Goal: Information Seeking & Learning: Learn about a topic

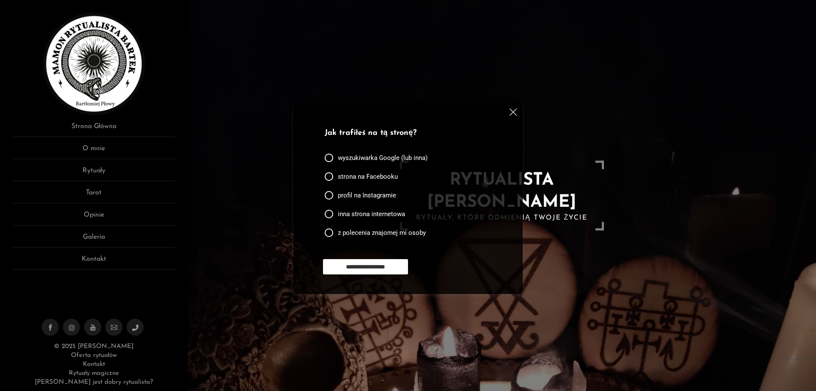
click at [510, 111] on img at bounding box center [513, 111] width 7 height 7
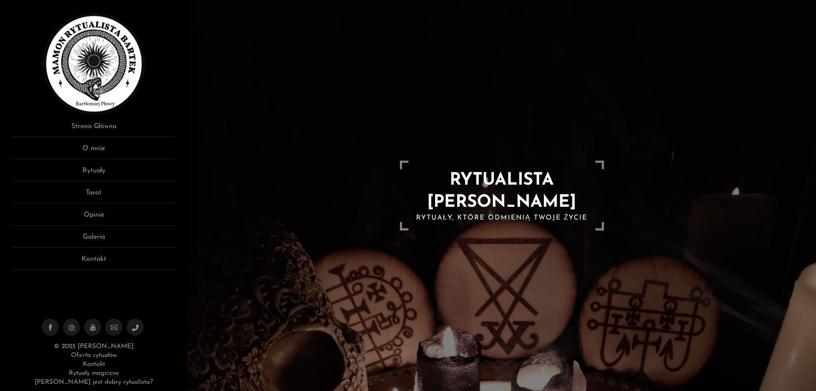
click at [476, 221] on div at bounding box center [502, 195] width 628 height 391
click at [479, 190] on h1 "RYTUALISTA [PERSON_NAME]" at bounding box center [501, 191] width 187 height 44
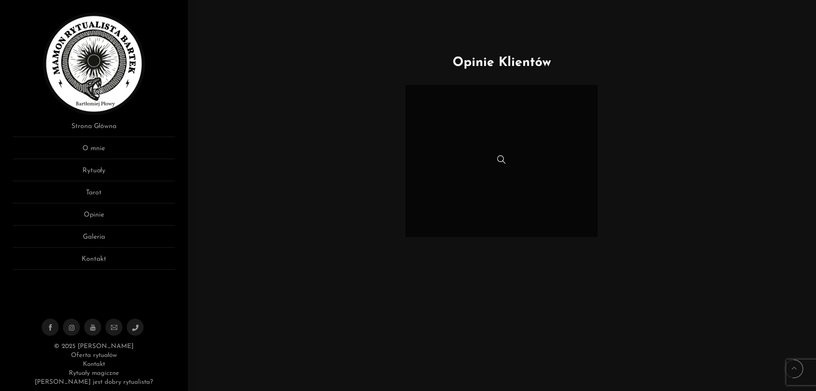
scroll to position [475, 0]
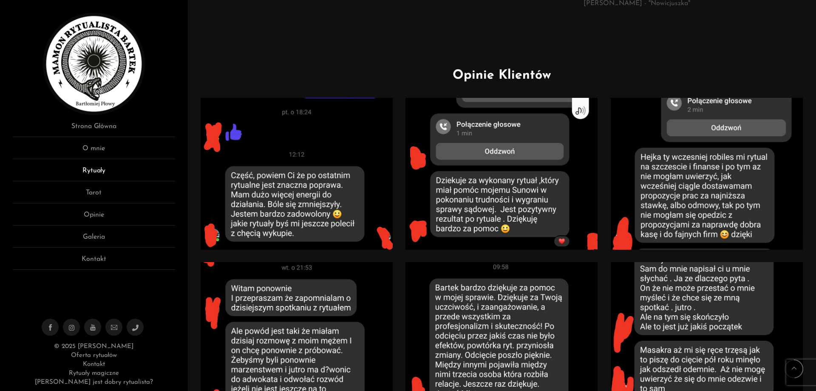
click at [99, 168] on link "Rytuały" at bounding box center [94, 173] width 162 height 16
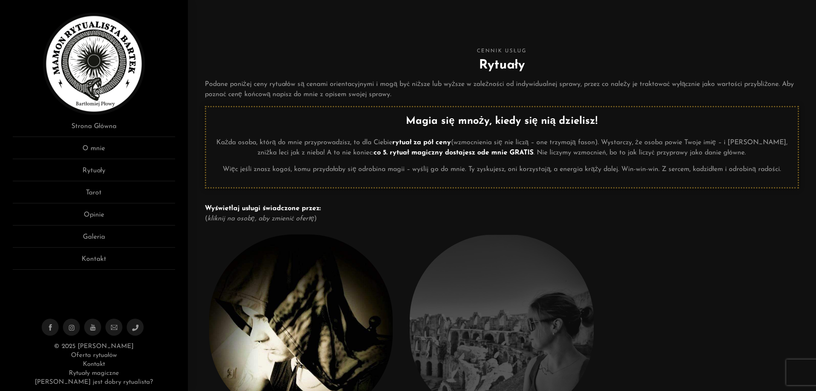
click at [491, 142] on p "Każda osoba, którą do mnie przyprowadzisz, to dla Ciebie rytuał za pół ceny (wz…" at bounding box center [502, 147] width 579 height 20
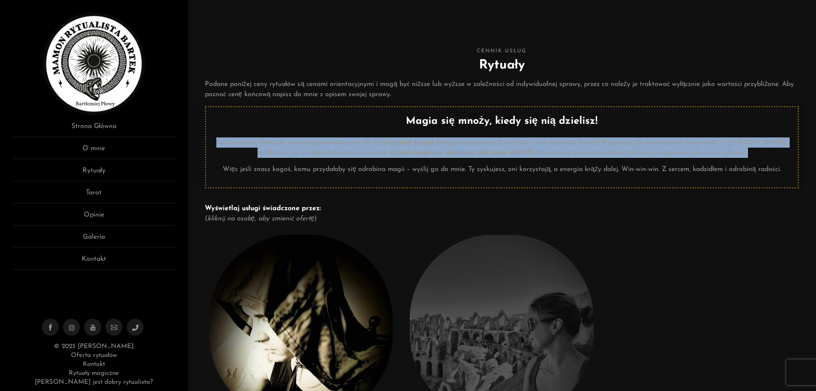
drag, startPoint x: 491, startPoint y: 142, endPoint x: 612, endPoint y: 146, distance: 121.2
click at [612, 146] on p "Każda osoba, którą do mnie przyprowadzisz, to dla Ciebie rytuał za pół ceny (wz…" at bounding box center [502, 147] width 579 height 20
click at [619, 146] on p "Każda osoba, którą do mnie przyprowadzisz, to dla Ciebie rytuał za pół ceny (wz…" at bounding box center [502, 147] width 579 height 20
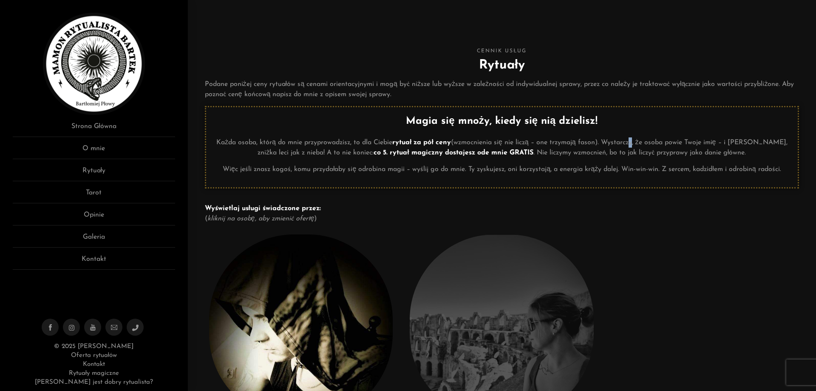
drag, startPoint x: 634, startPoint y: 139, endPoint x: 638, endPoint y: 134, distance: 5.8
click at [638, 134] on div "Magia się mnoży, kiedy się nią dzielisz! Każda osoba, którą do mnie przyprowadz…" at bounding box center [502, 143] width 579 height 61
click at [636, 139] on p "Każda osoba, którą do mnie przyprowadzisz, to dla Ciebie rytuał za pół ceny (wz…" at bounding box center [502, 147] width 579 height 20
click at [286, 166] on p "Więc jeśli znasz kogoś, komu przydałaby się odrobina magii – wyślij go do mnie.…" at bounding box center [502, 169] width 579 height 10
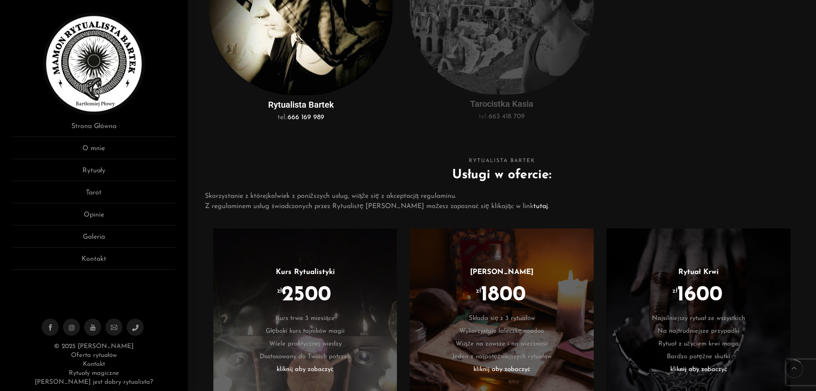
scroll to position [255, 0]
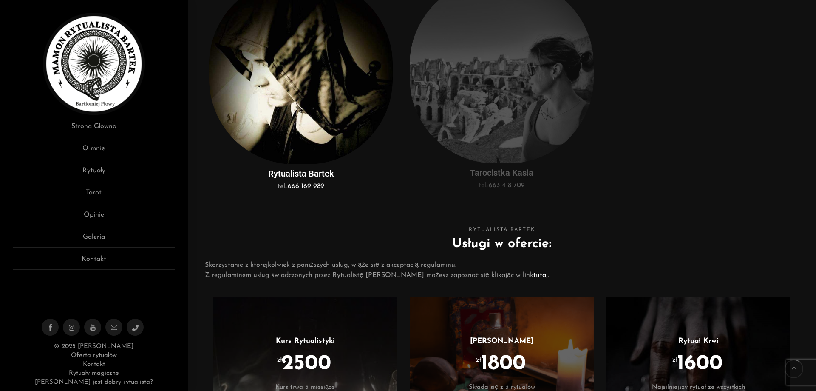
click at [307, 121] on img at bounding box center [301, 71] width 184 height 185
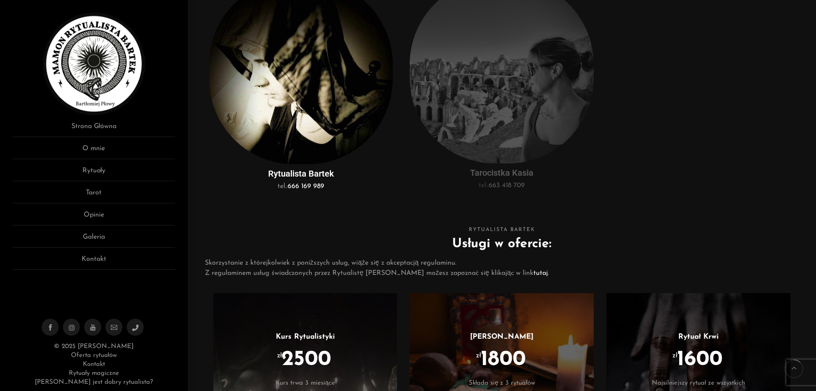
click at [617, 77] on div at bounding box center [702, 88] width 193 height 227
click at [526, 96] on img at bounding box center [502, 71] width 184 height 184
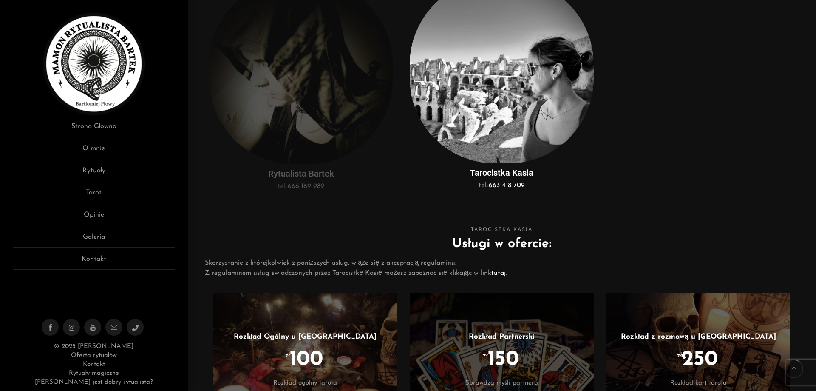
click at [261, 112] on img at bounding box center [301, 71] width 184 height 185
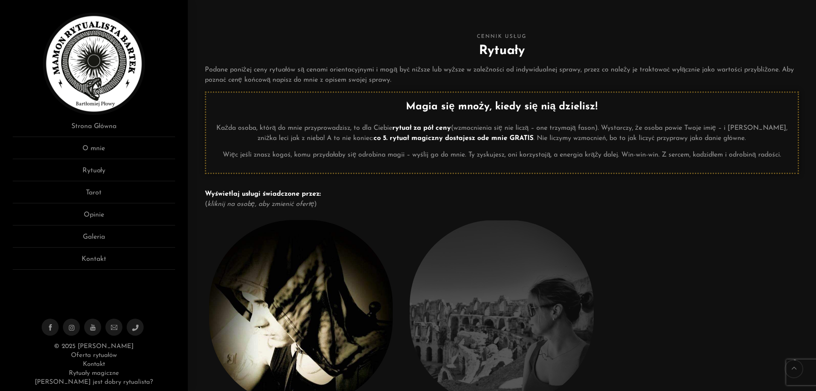
scroll to position [0, 0]
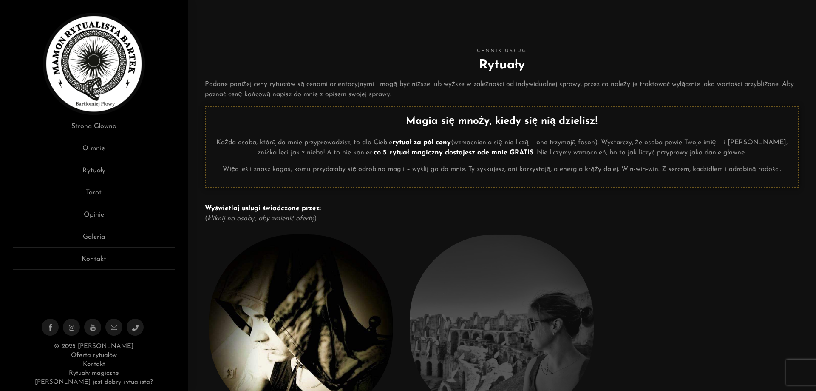
click at [504, 256] on img at bounding box center [502, 326] width 184 height 184
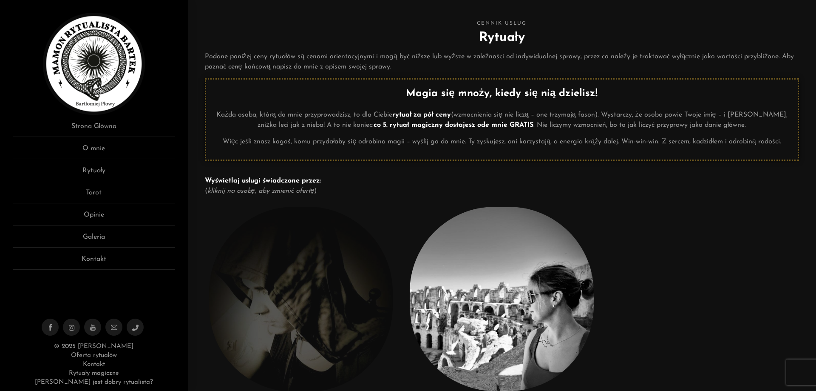
scroll to position [43, 0]
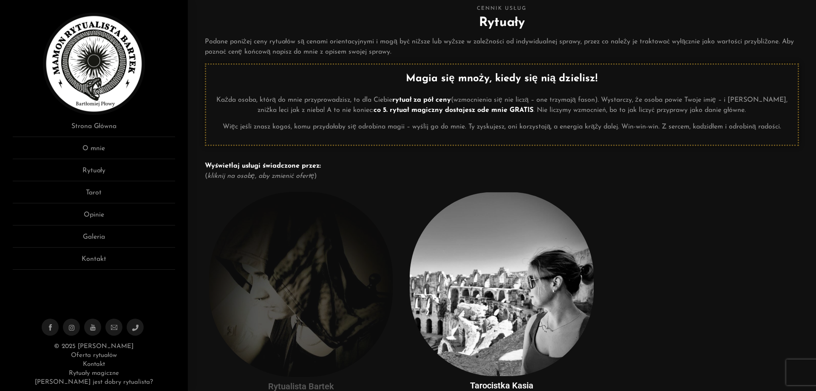
click at [343, 255] on img at bounding box center [301, 284] width 184 height 185
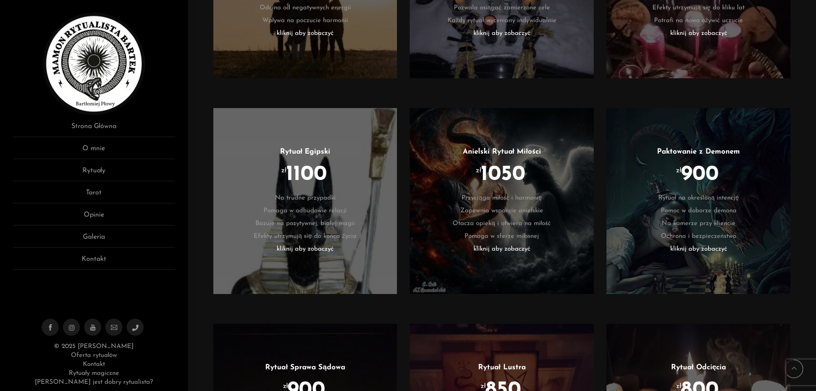
scroll to position [2044, 0]
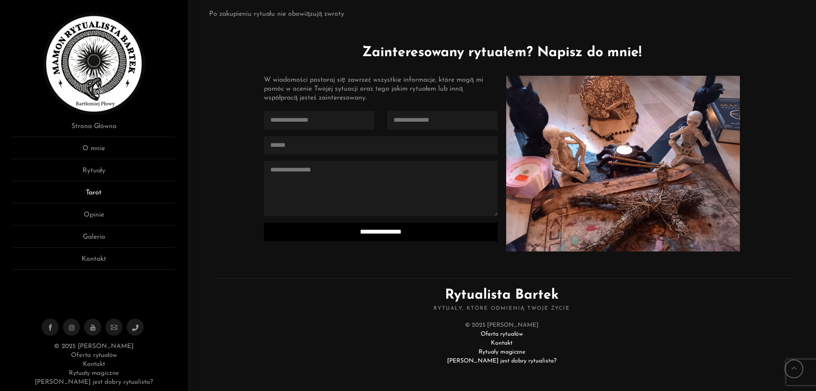
click at [88, 196] on link "Tarot" at bounding box center [94, 195] width 162 height 16
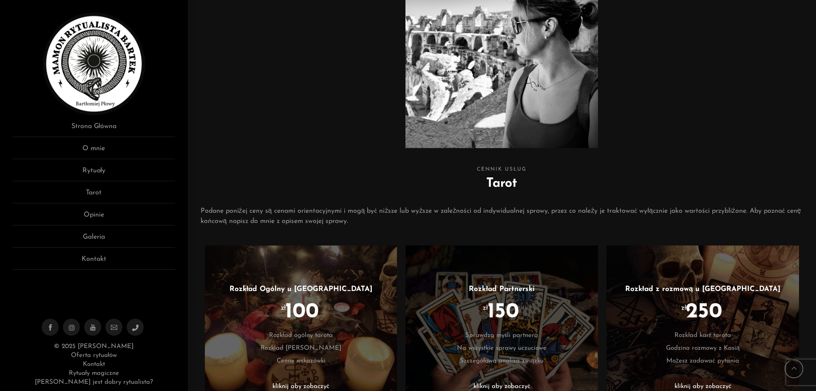
scroll to position [358, 0]
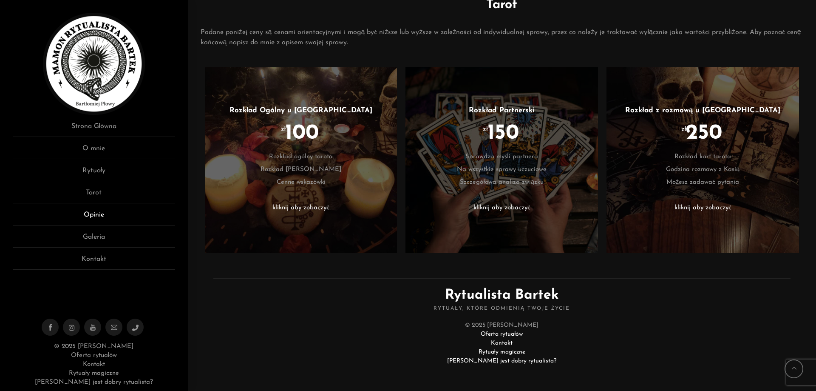
click at [100, 212] on link "Opinie" at bounding box center [94, 218] width 162 height 16
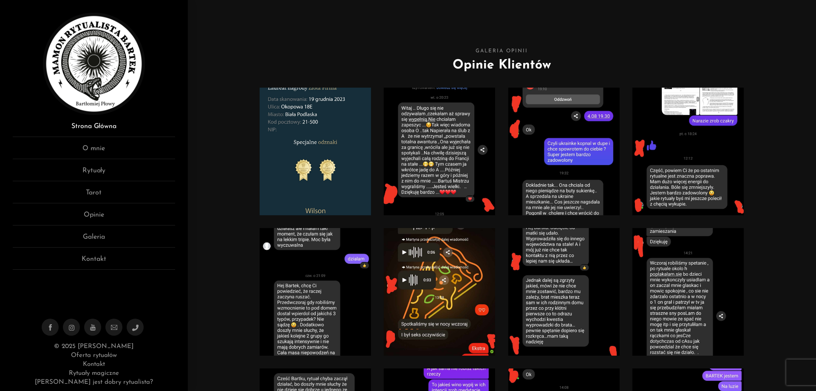
click at [101, 124] on link "Strona Główna" at bounding box center [94, 129] width 162 height 16
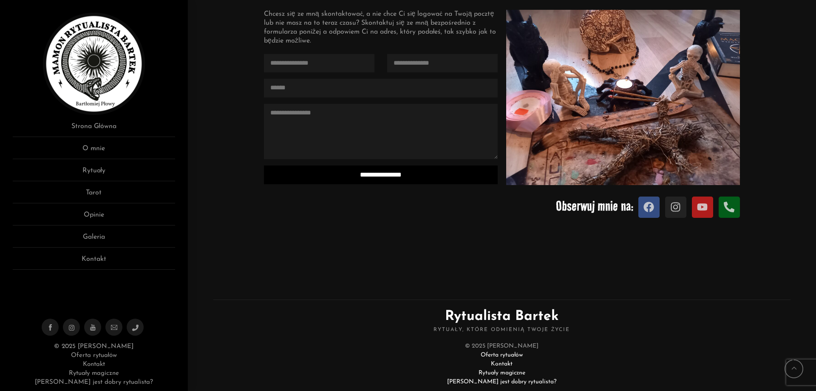
scroll to position [985, 0]
